Goal: Transaction & Acquisition: Purchase product/service

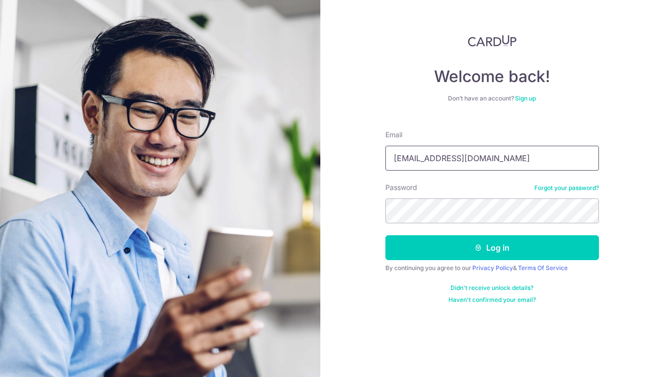
click at [481, 159] on input "tomartradelink@gmail.com" at bounding box center [493, 158] width 214 height 25
type input "s.erwu25@gmail.com"
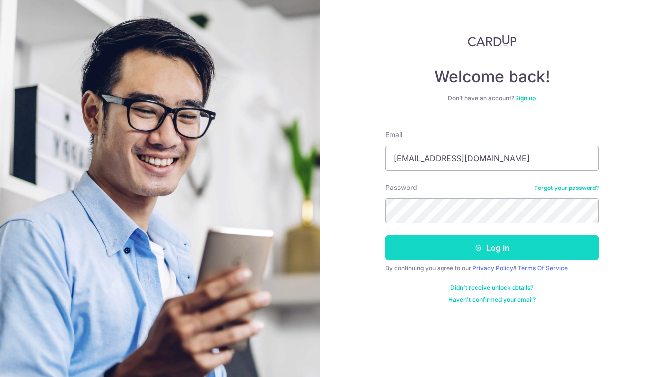
click at [470, 244] on button "Log in" at bounding box center [493, 247] width 214 height 25
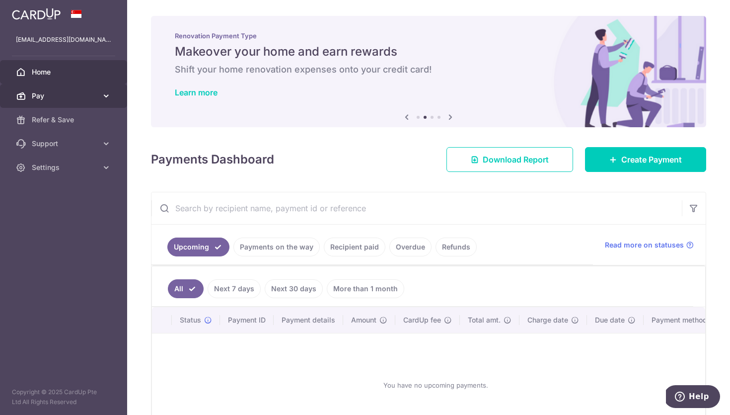
click at [105, 96] on icon at bounding box center [106, 96] width 10 height 10
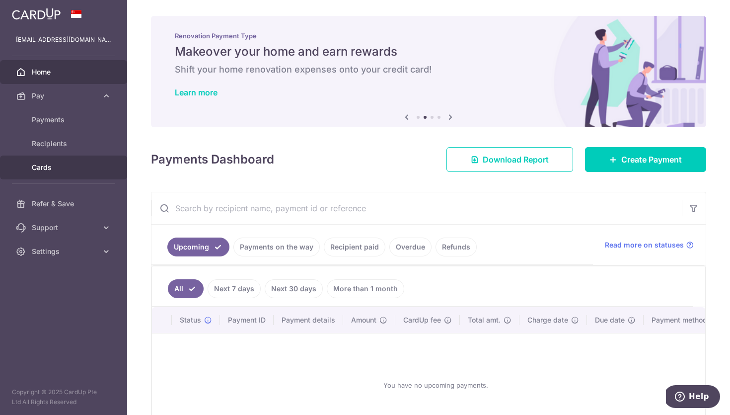
click at [56, 164] on span "Cards" at bounding box center [65, 167] width 66 height 10
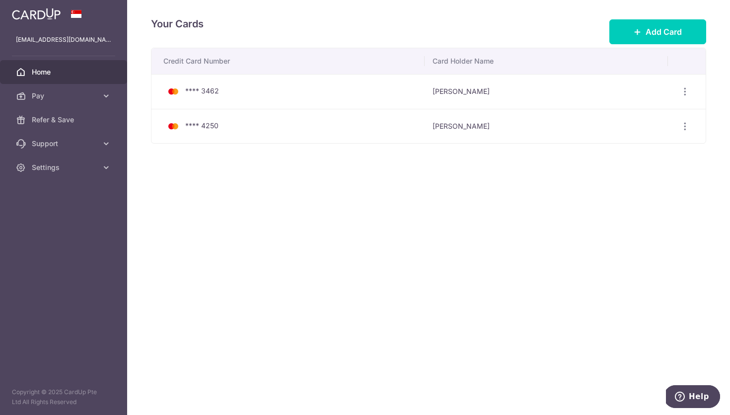
click at [55, 72] on span "Home" at bounding box center [65, 72] width 66 height 10
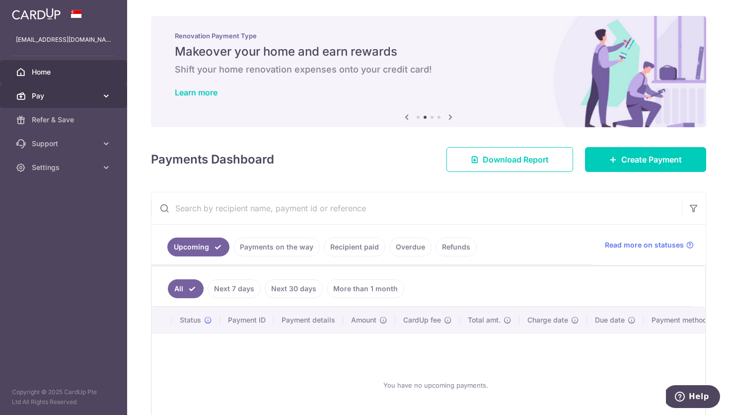
click at [90, 96] on span "Pay" at bounding box center [65, 96] width 66 height 10
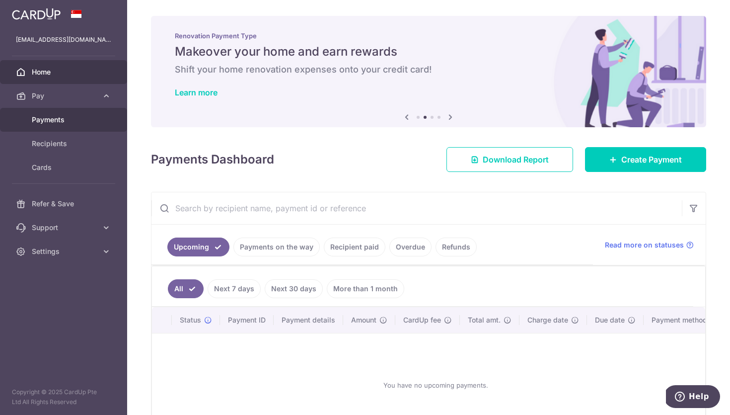
click at [80, 118] on span "Payments" at bounding box center [65, 120] width 66 height 10
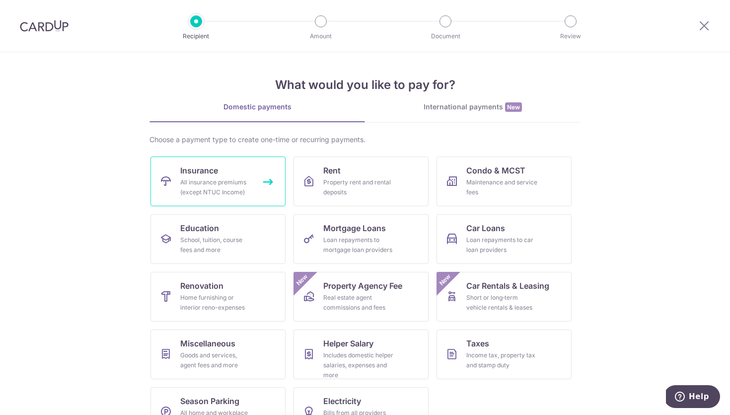
click at [209, 185] on div "All insurance premiums (except NTUC Income)" at bounding box center [216, 187] width 72 height 20
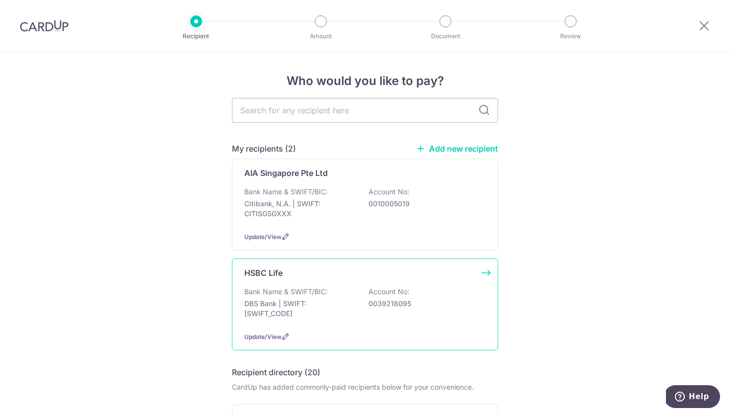
click at [331, 310] on p "DBS Bank | SWIFT: DBSSSGSGXXX" at bounding box center [299, 309] width 111 height 20
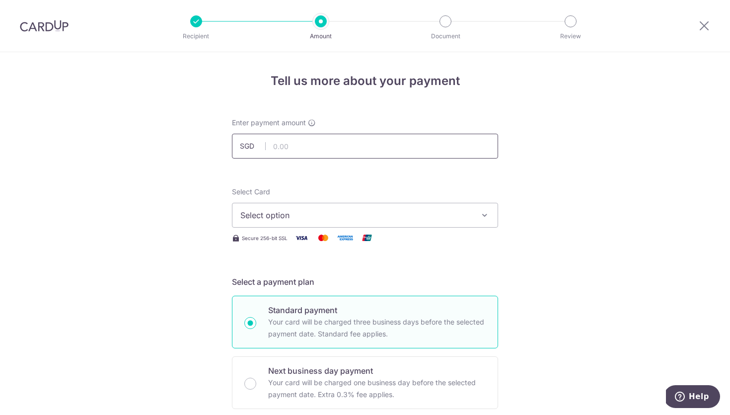
click at [303, 148] on input "text" at bounding box center [365, 146] width 266 height 25
type input "2,400.00"
click at [316, 217] on span "Select option" at bounding box center [356, 215] width 232 height 12
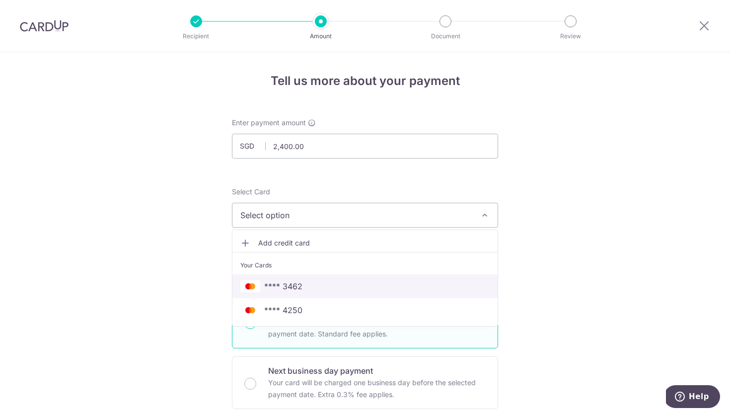
click at [298, 288] on span "**** 3462" at bounding box center [283, 286] width 38 height 12
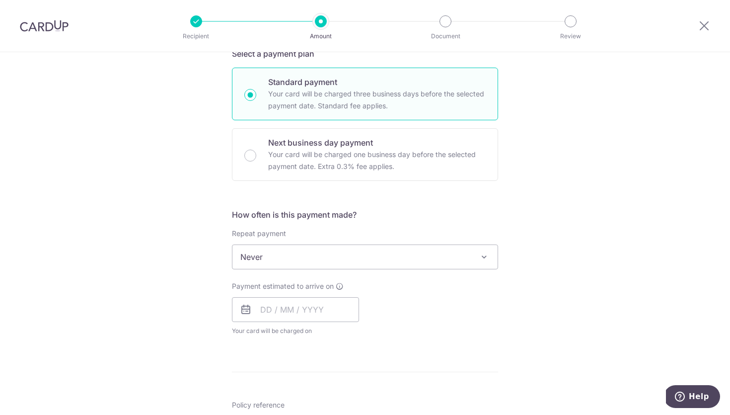
scroll to position [238, 0]
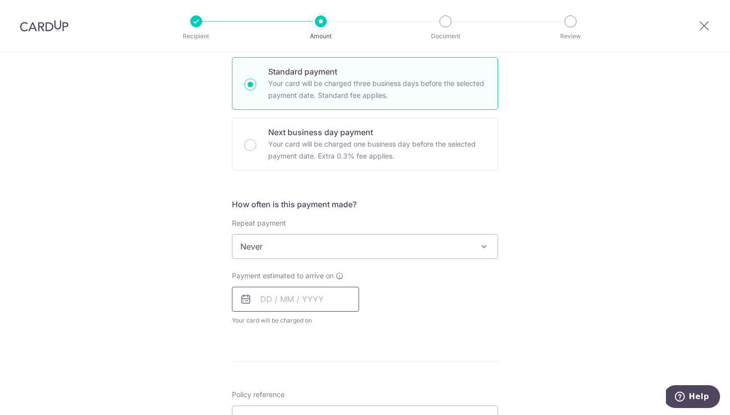
click at [255, 304] on input "text" at bounding box center [295, 299] width 127 height 25
click at [652, 317] on div "Tell us more about your payment Enter payment amount SGD 2,400.00 2400.00 Selec…" at bounding box center [365, 263] width 730 height 899
click at [690, 250] on div "Tell us more about your payment Enter payment amount SGD 2,400.00 2400.00 Selec…" at bounding box center [365, 263] width 730 height 899
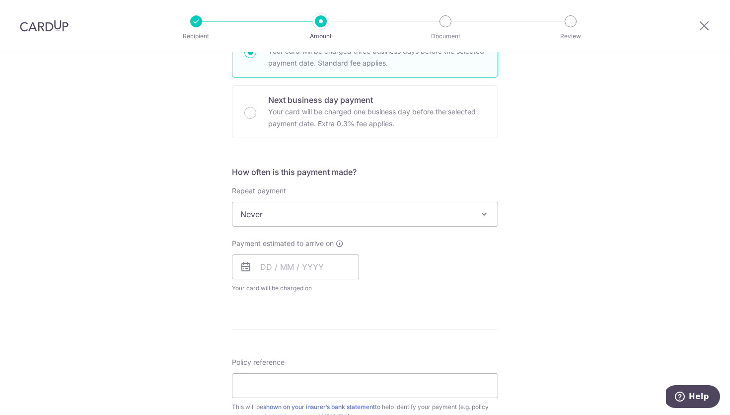
scroll to position [318, 0]
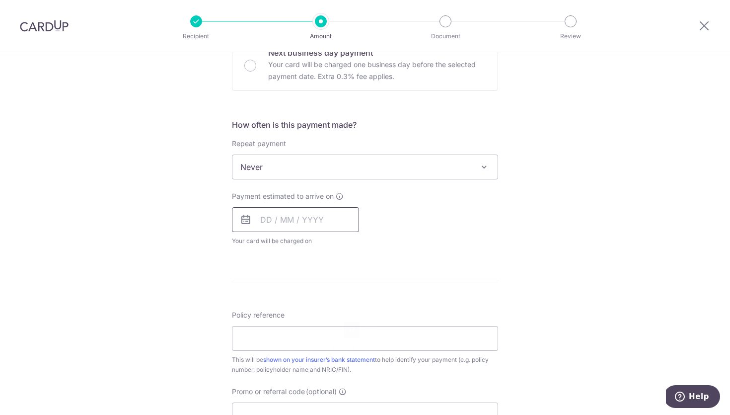
click at [262, 220] on input "text" at bounding box center [295, 219] width 127 height 25
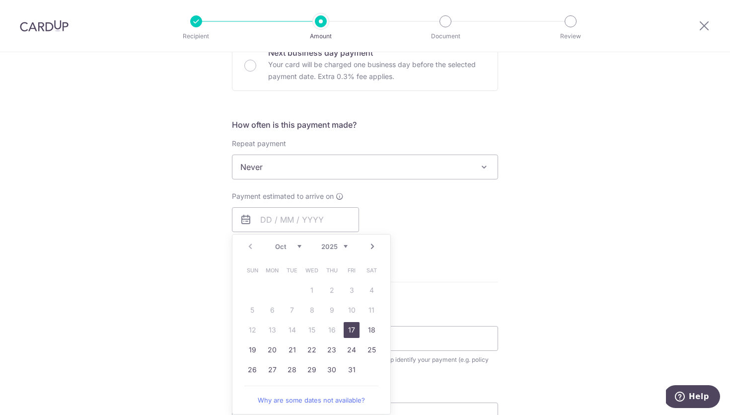
click at [349, 326] on link "17" at bounding box center [352, 330] width 16 height 16
type input "17/10/2025"
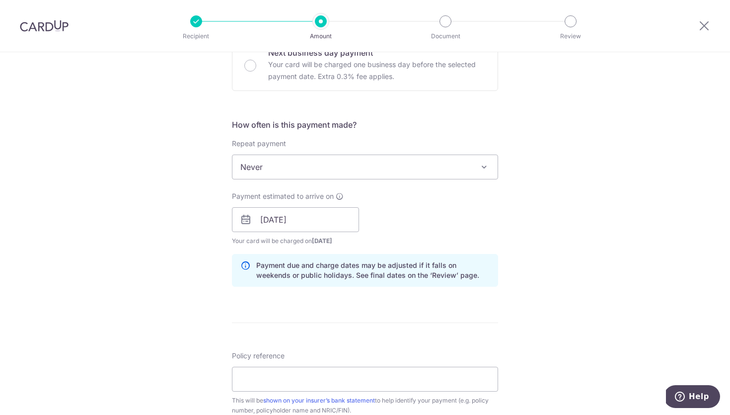
click at [668, 161] on div "Tell us more about your payment Enter payment amount SGD 2,400.00 2400.00 Selec…" at bounding box center [365, 204] width 730 height 940
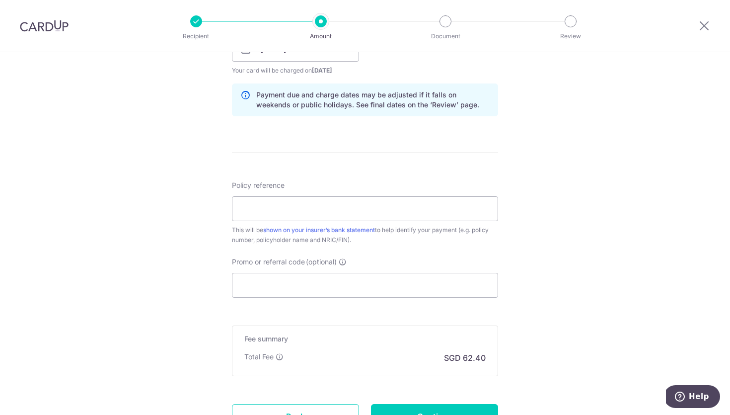
scroll to position [497, 0]
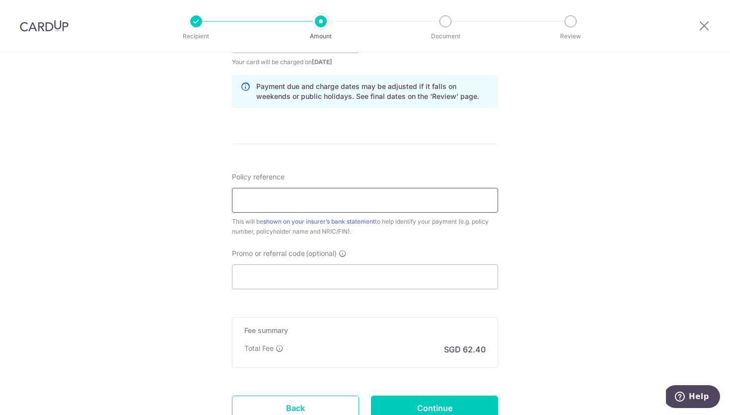
click at [299, 204] on input "Policy reference" at bounding box center [365, 200] width 266 height 25
type input "5021613400"
click at [281, 278] on input "Promo or referral code (optional)" at bounding box center [365, 276] width 266 height 25
paste input "OFF225"
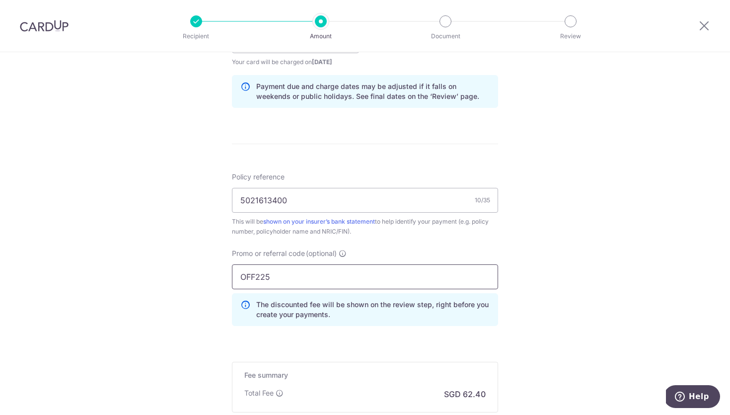
type input "OFF225"
click at [631, 319] on div "Tell us more about your payment Enter payment amount SGD 2,400.00 2400.00 Selec…" at bounding box center [365, 47] width 730 height 984
click at [664, 224] on div "Tell us more about your payment Enter payment amount SGD 2,400.00 2400.00 Selec…" at bounding box center [365, 47] width 730 height 984
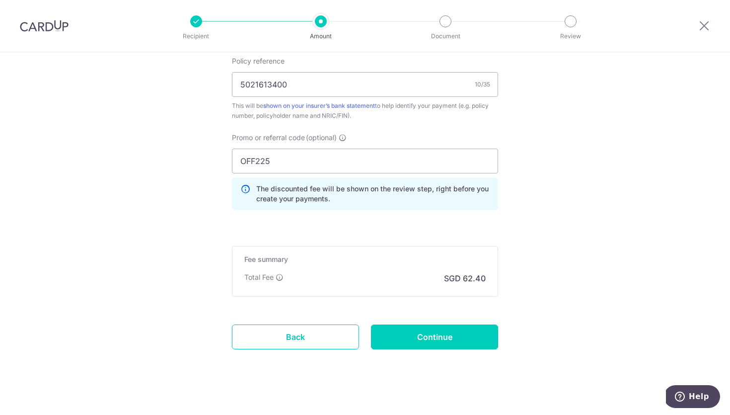
scroll to position [622, 0]
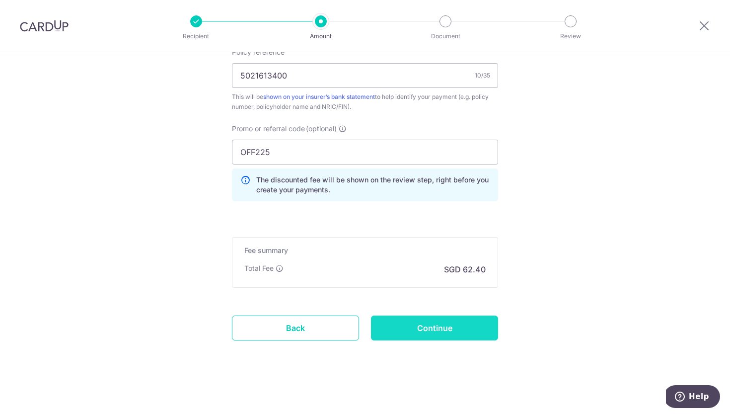
click at [452, 324] on input "Continue" at bounding box center [434, 328] width 127 height 25
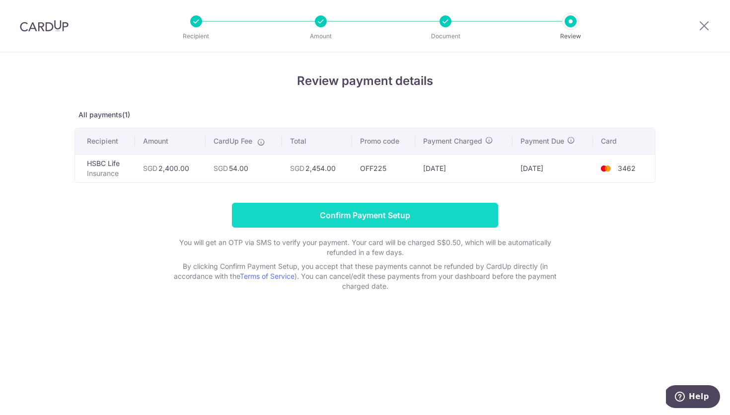
click at [353, 217] on input "Confirm Payment Setup" at bounding box center [365, 215] width 266 height 25
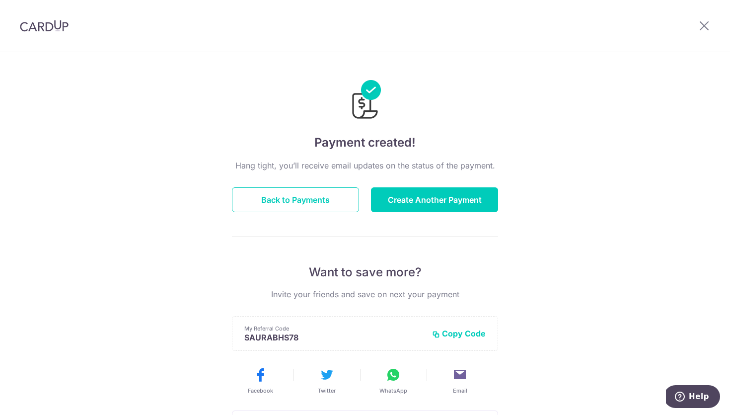
click at [653, 171] on div "Payment created! Hang tight, you’ll receive email updates on the status of the …" at bounding box center [365, 317] width 730 height 531
